Goal: Find specific page/section: Find specific page/section

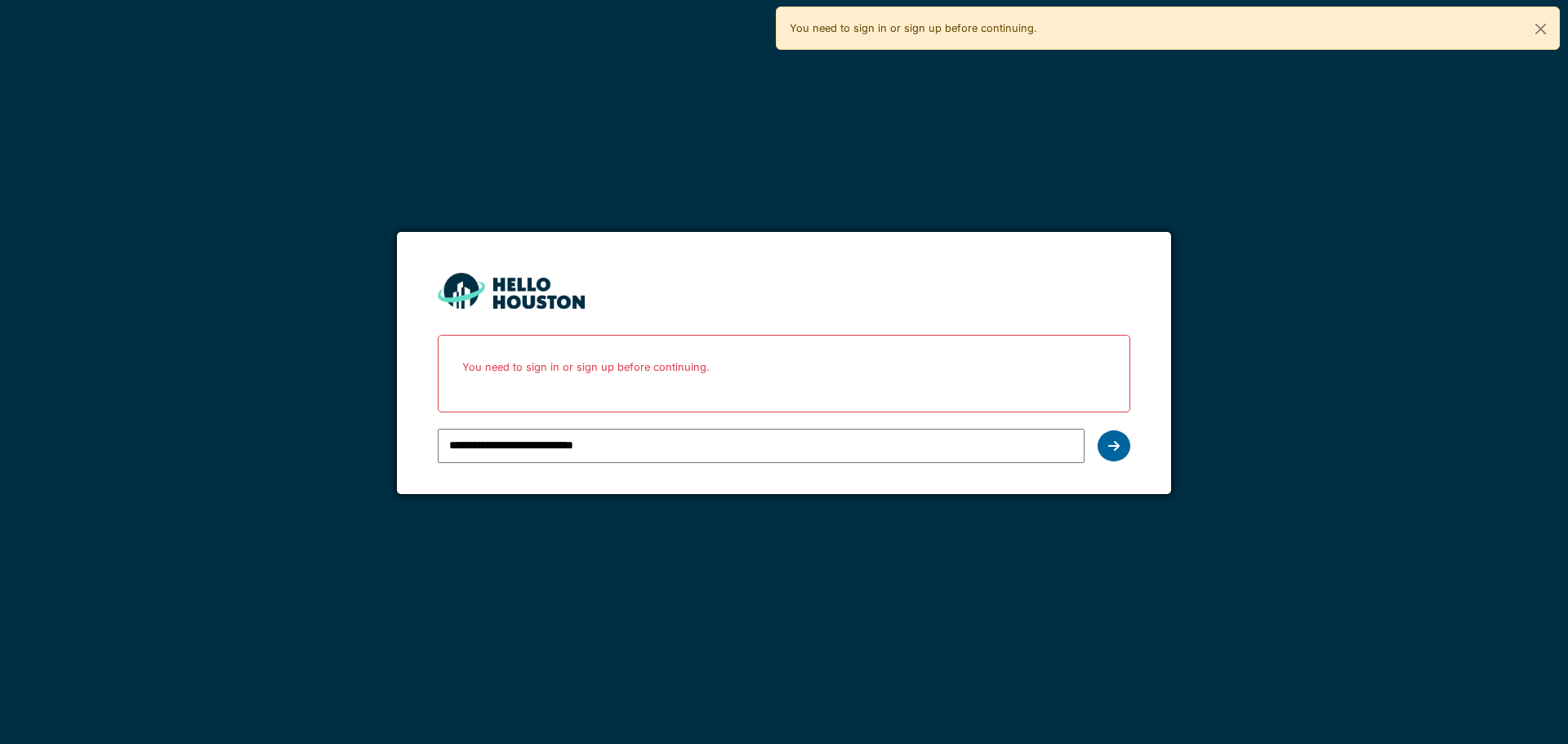
click at [1108, 445] on icon at bounding box center [1114, 446] width 11 height 13
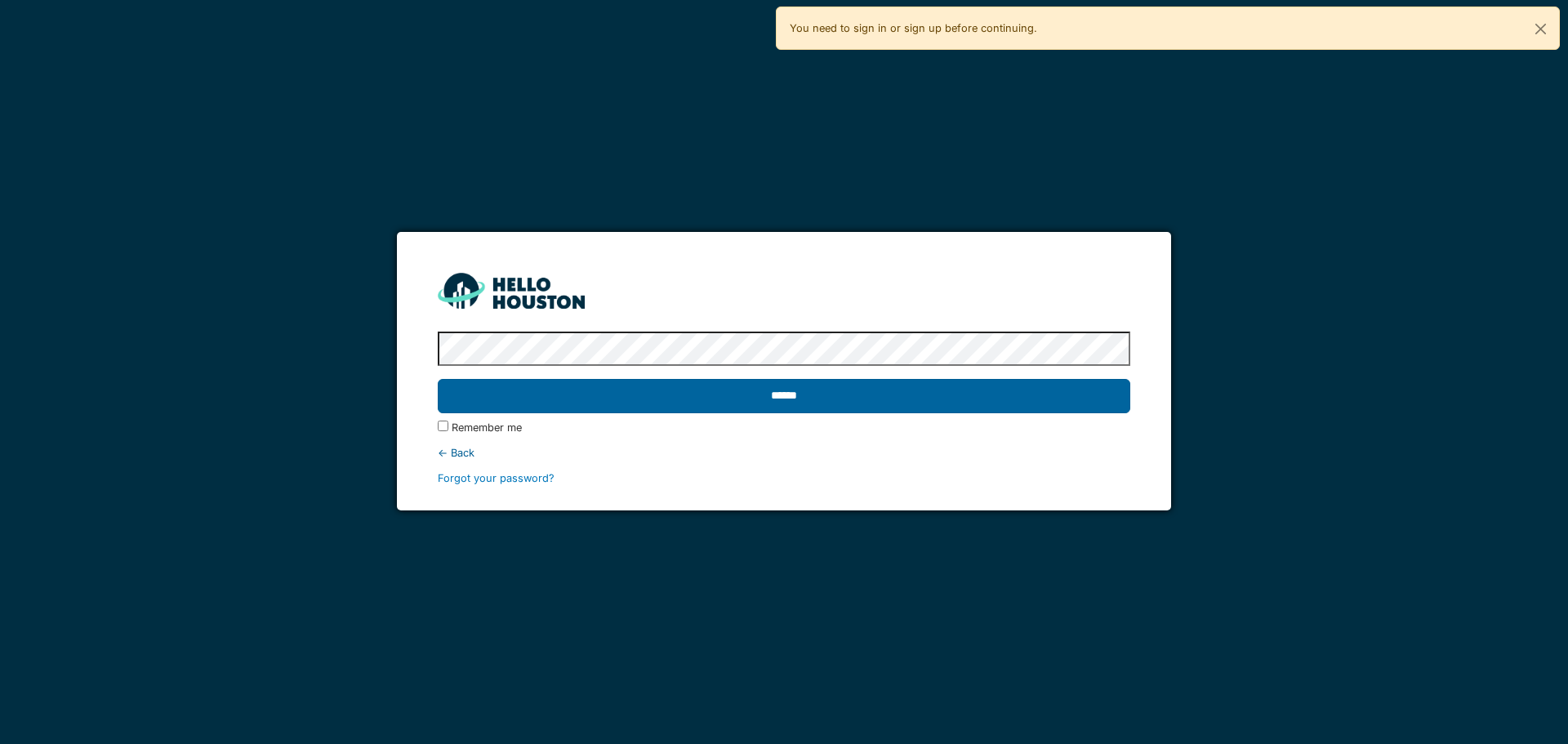
click at [1047, 412] on input "******" at bounding box center [784, 397] width 692 height 34
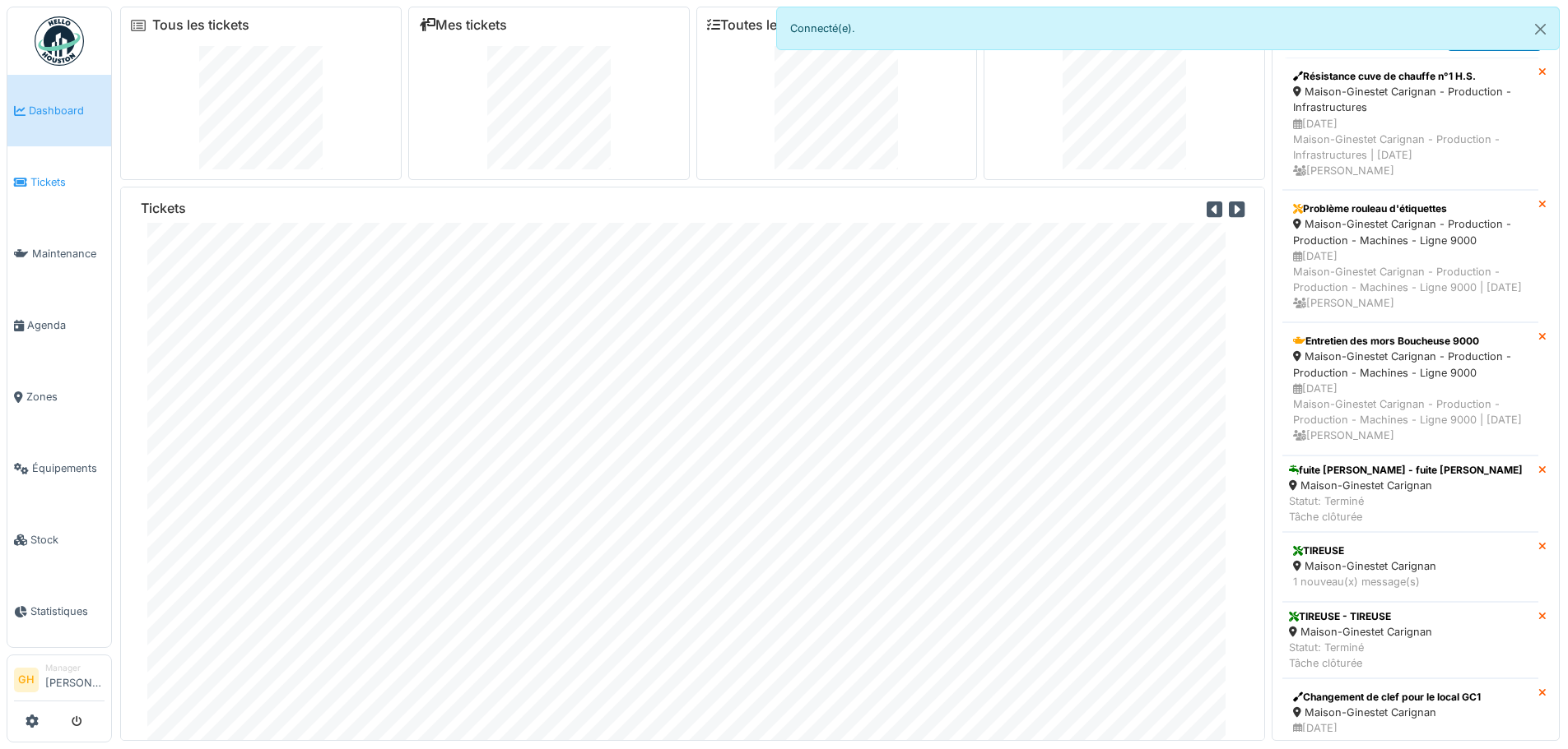
click at [58, 180] on span "Tickets" at bounding box center [68, 182] width 74 height 16
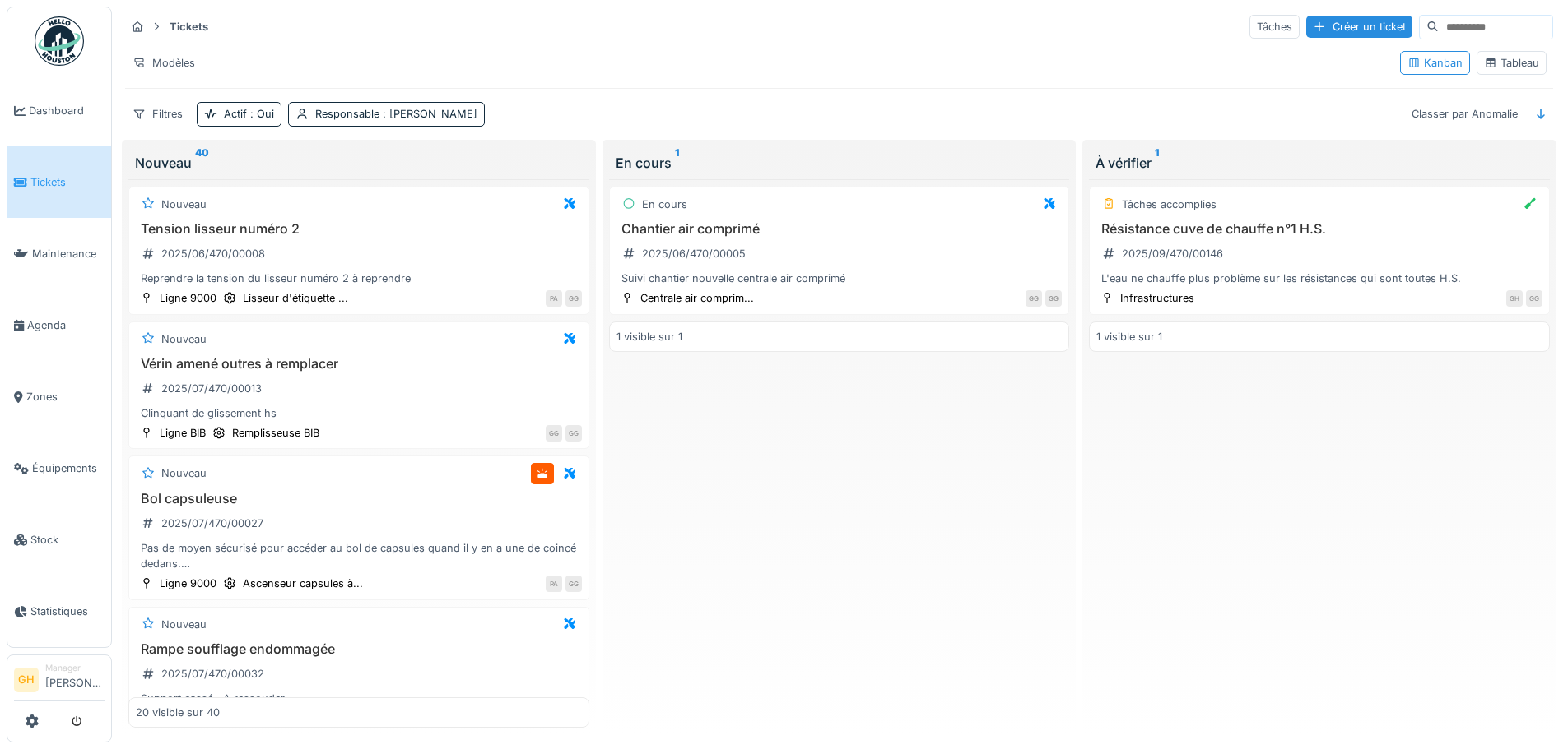
click at [1505, 66] on div "Tableau" at bounding box center [1511, 63] width 55 height 16
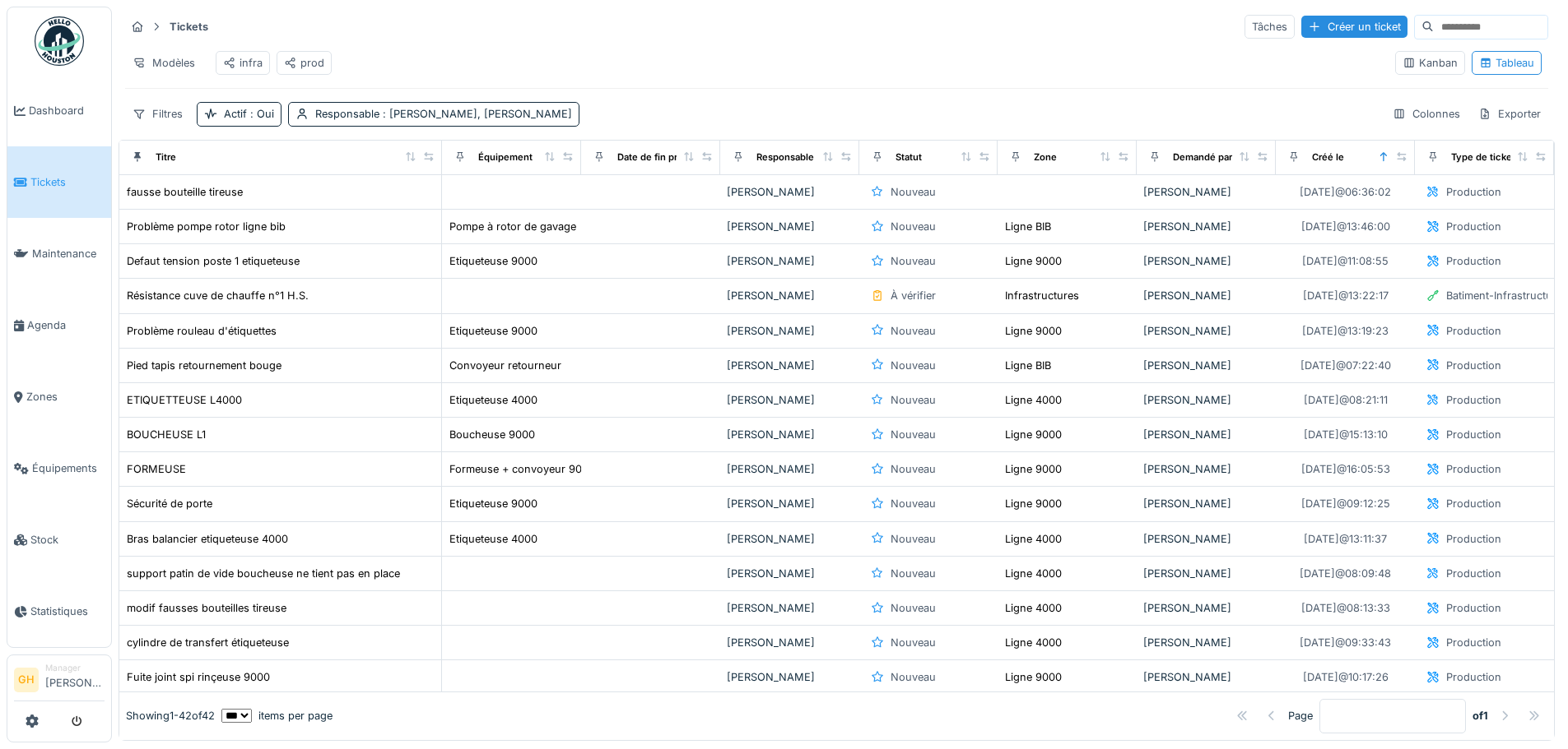
click at [306, 60] on div "prod" at bounding box center [304, 63] width 40 height 16
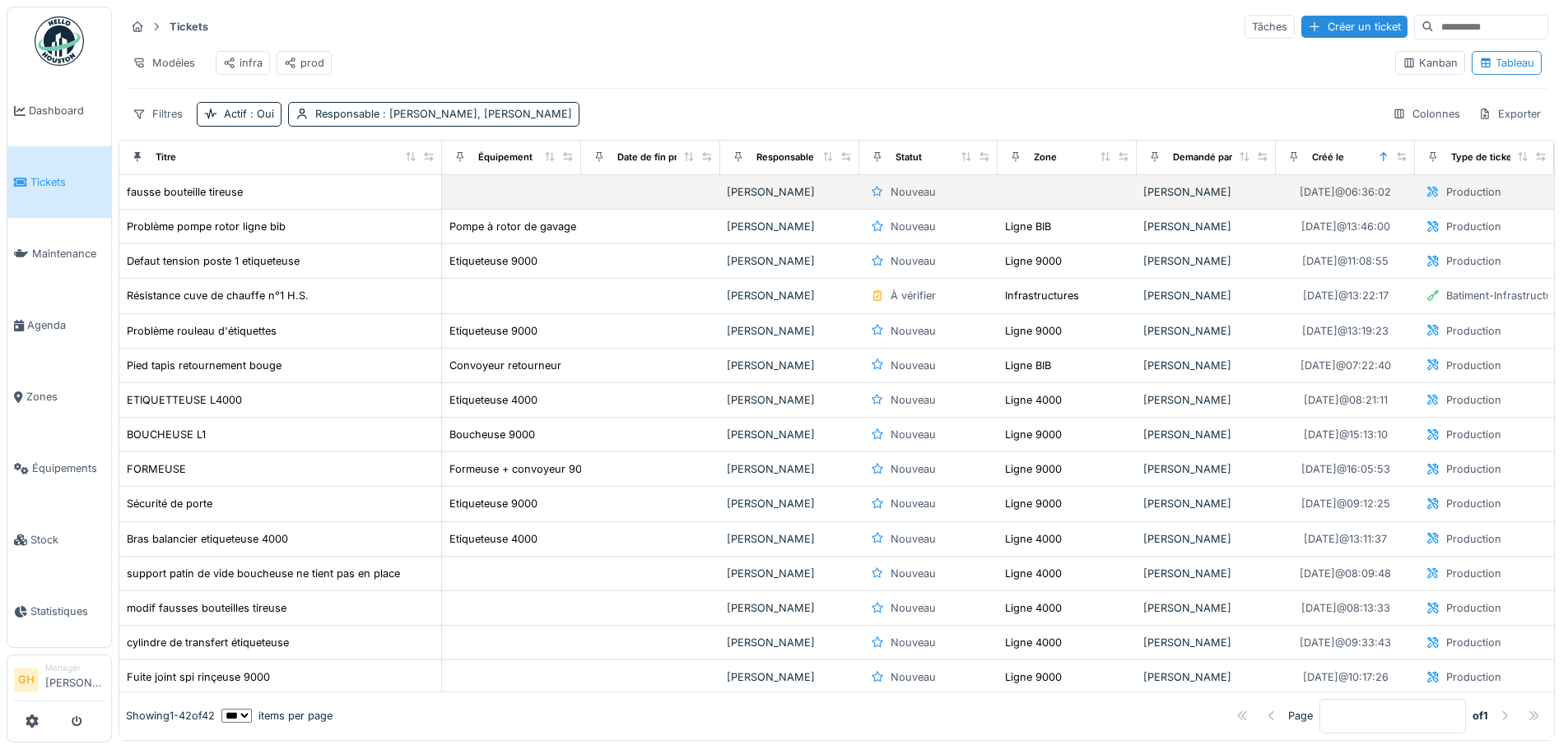
click at [254, 201] on div "fausse bouteille tireuse" at bounding box center [280, 192] width 309 height 17
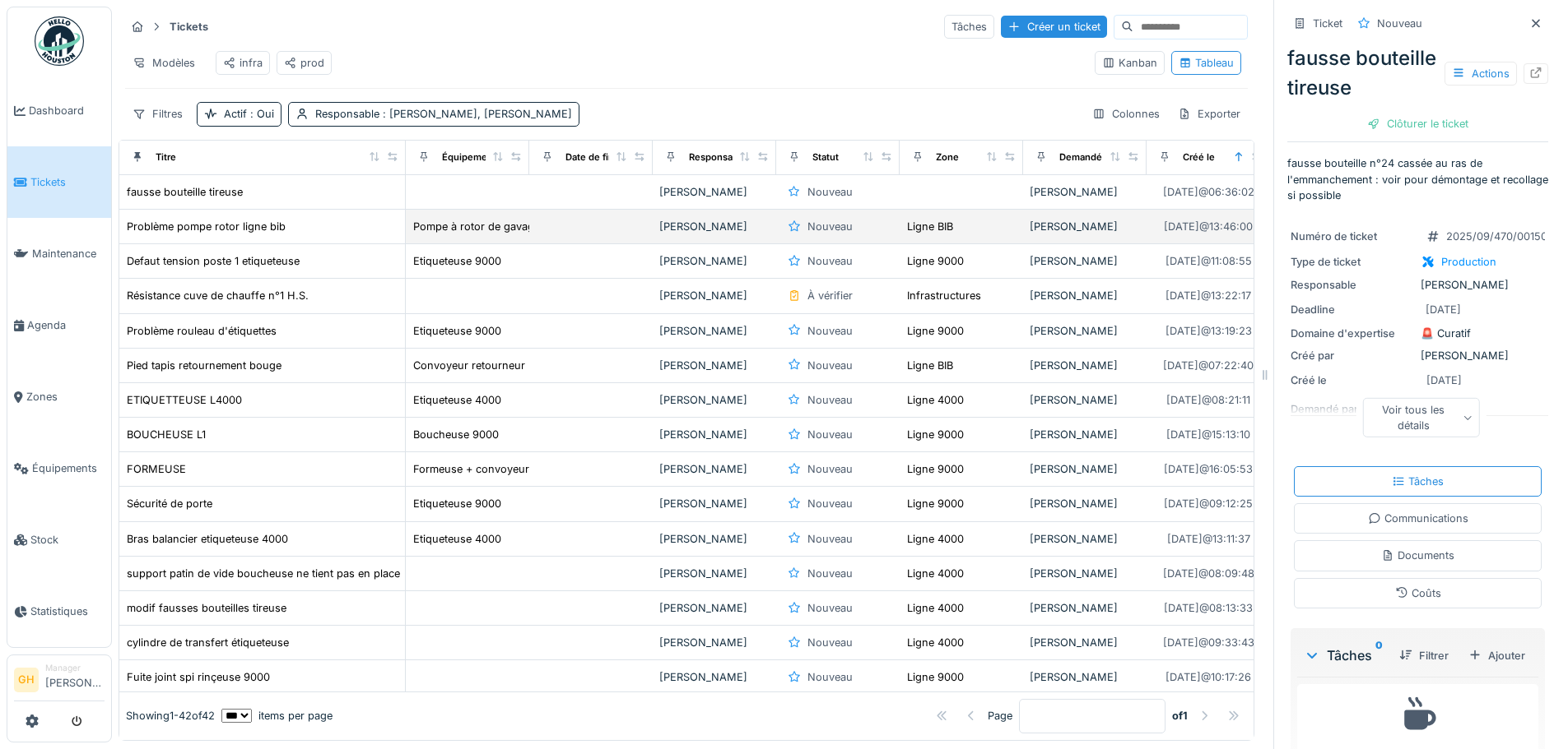
click at [317, 235] on div "Problème pompe rotor ligne bib" at bounding box center [262, 226] width 273 height 17
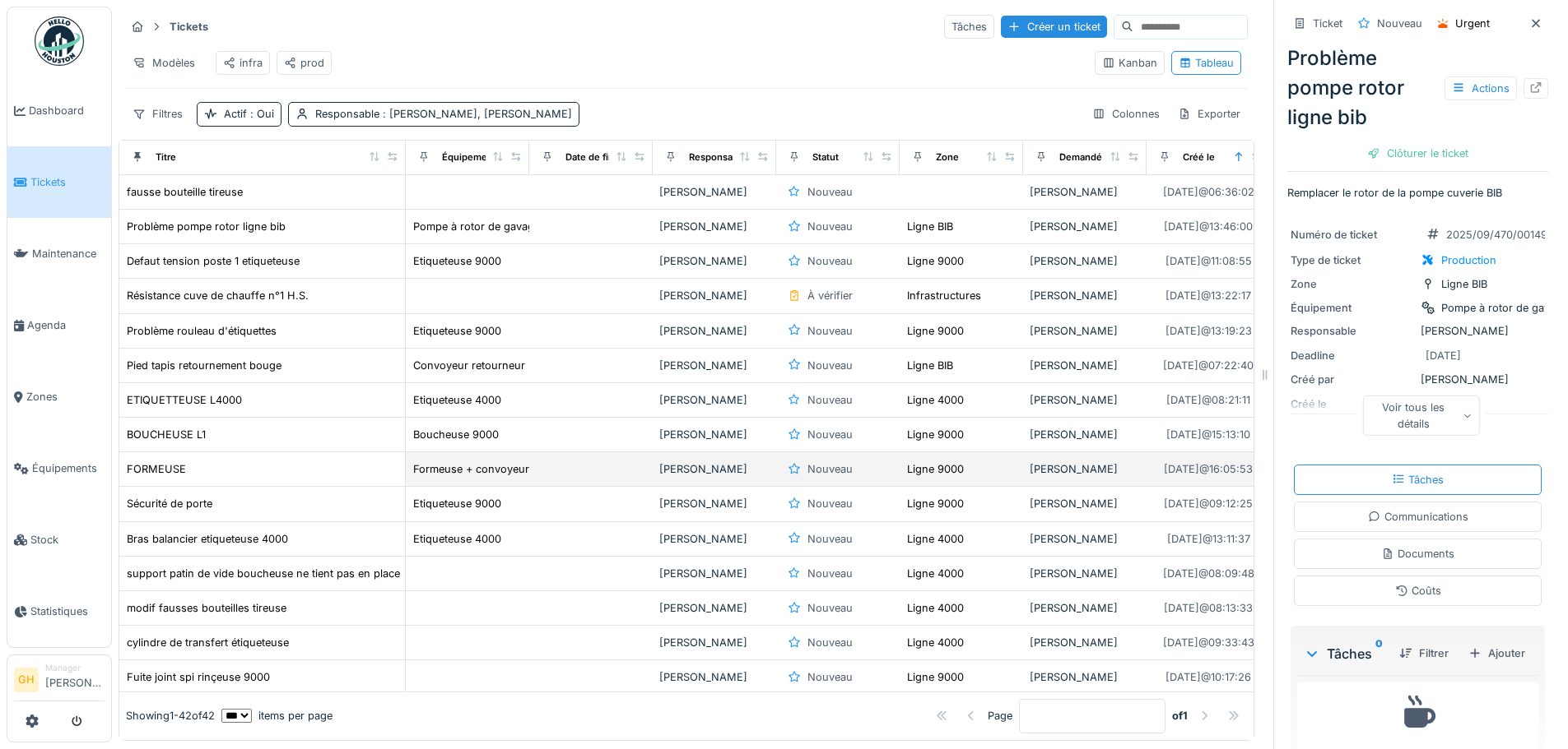
scroll to position [82, 0]
